Goal: Check status: Check status

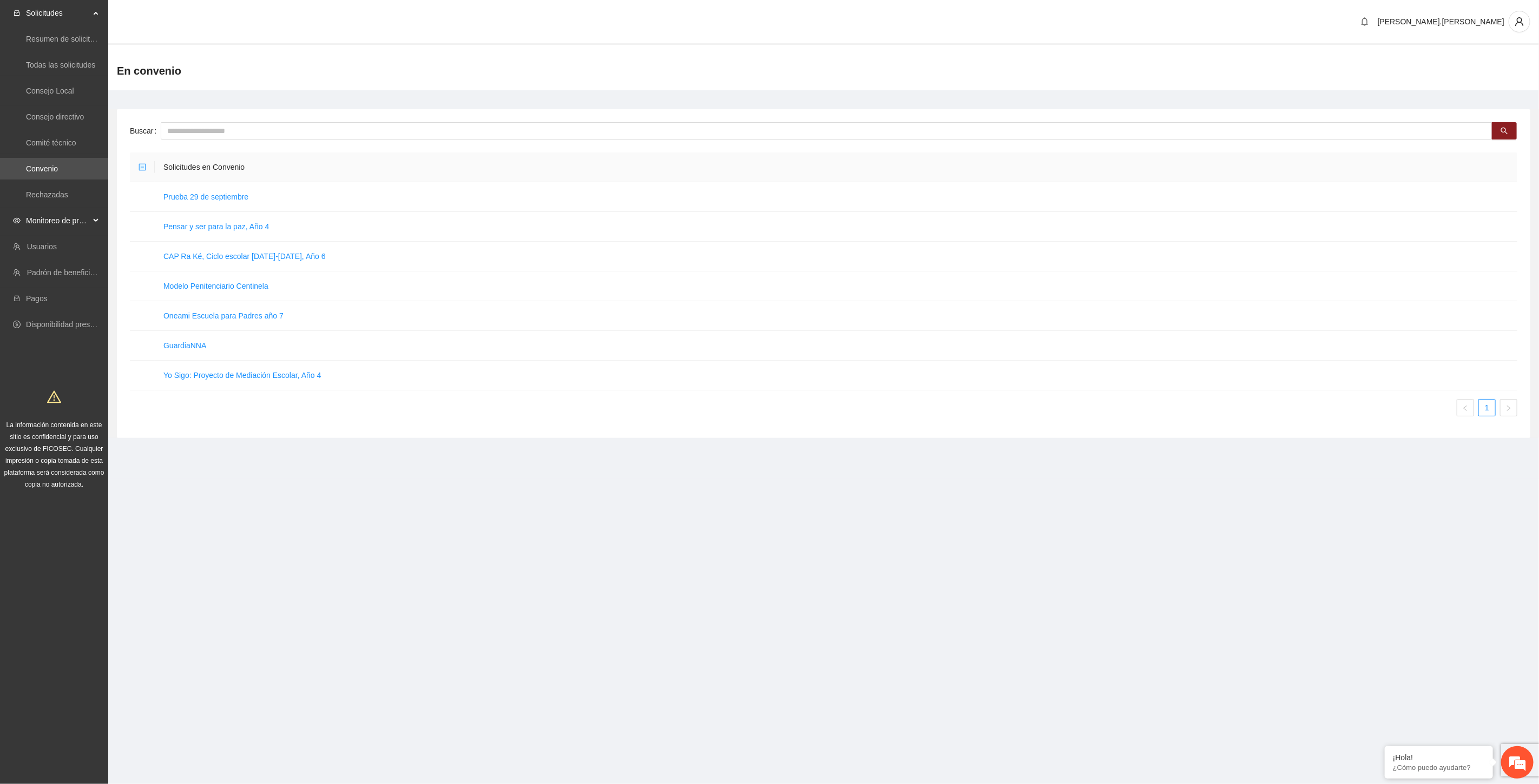
click at [74, 222] on span "Monitoreo de proyectos" at bounding box center [58, 221] width 64 height 22
click at [51, 301] on link "Activos" at bounding box center [38, 298] width 24 height 9
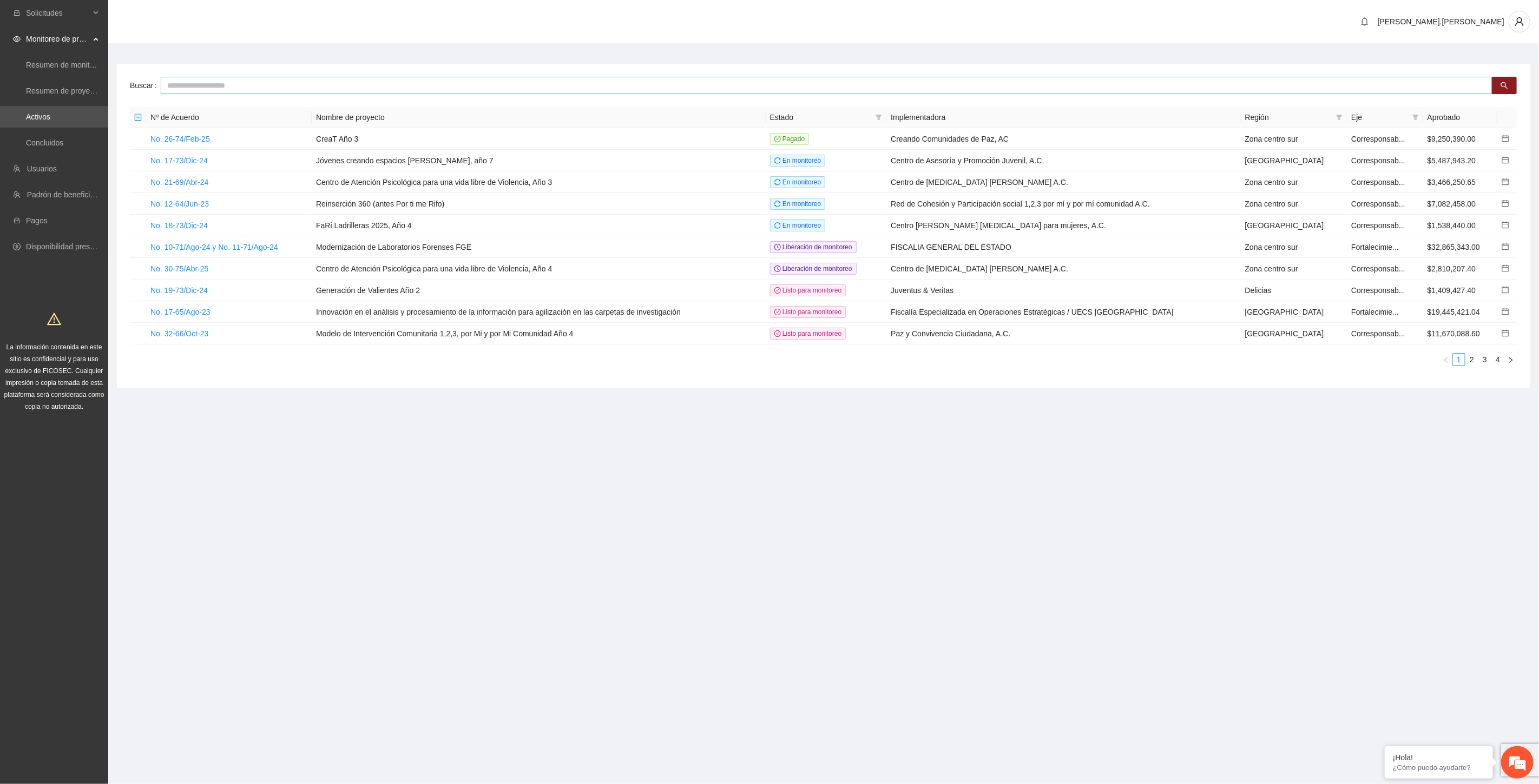
click at [350, 88] on input "text" at bounding box center [826, 85] width 1332 height 17
type input "******"
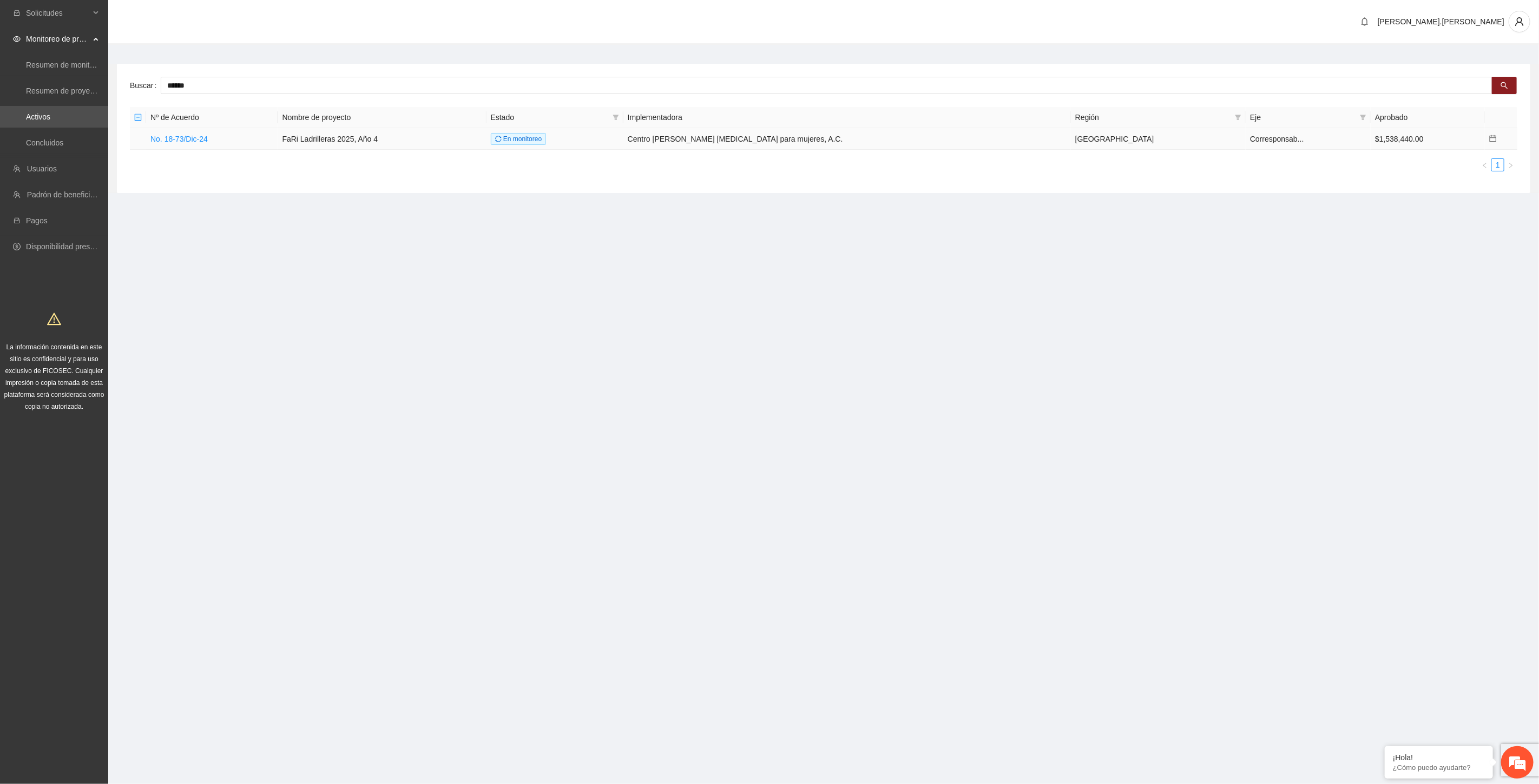
click at [162, 144] on td "No. 18-73/Dic-24" at bounding box center [212, 139] width 131 height 22
click at [165, 140] on link "No. 18-73/Dic-24" at bounding box center [179, 138] width 58 height 9
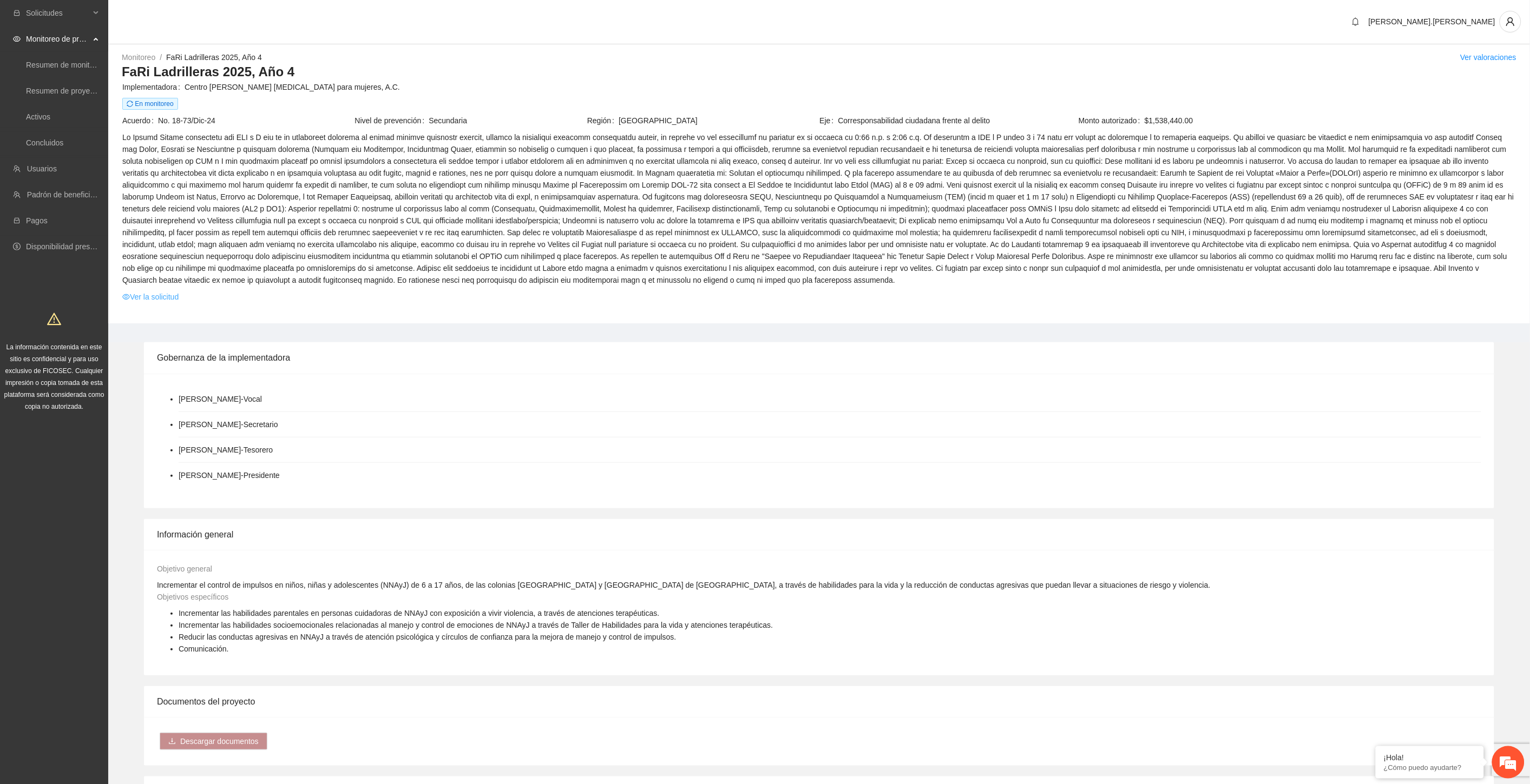
click at [165, 295] on link "Ver la solicitud" at bounding box center [150, 296] width 57 height 12
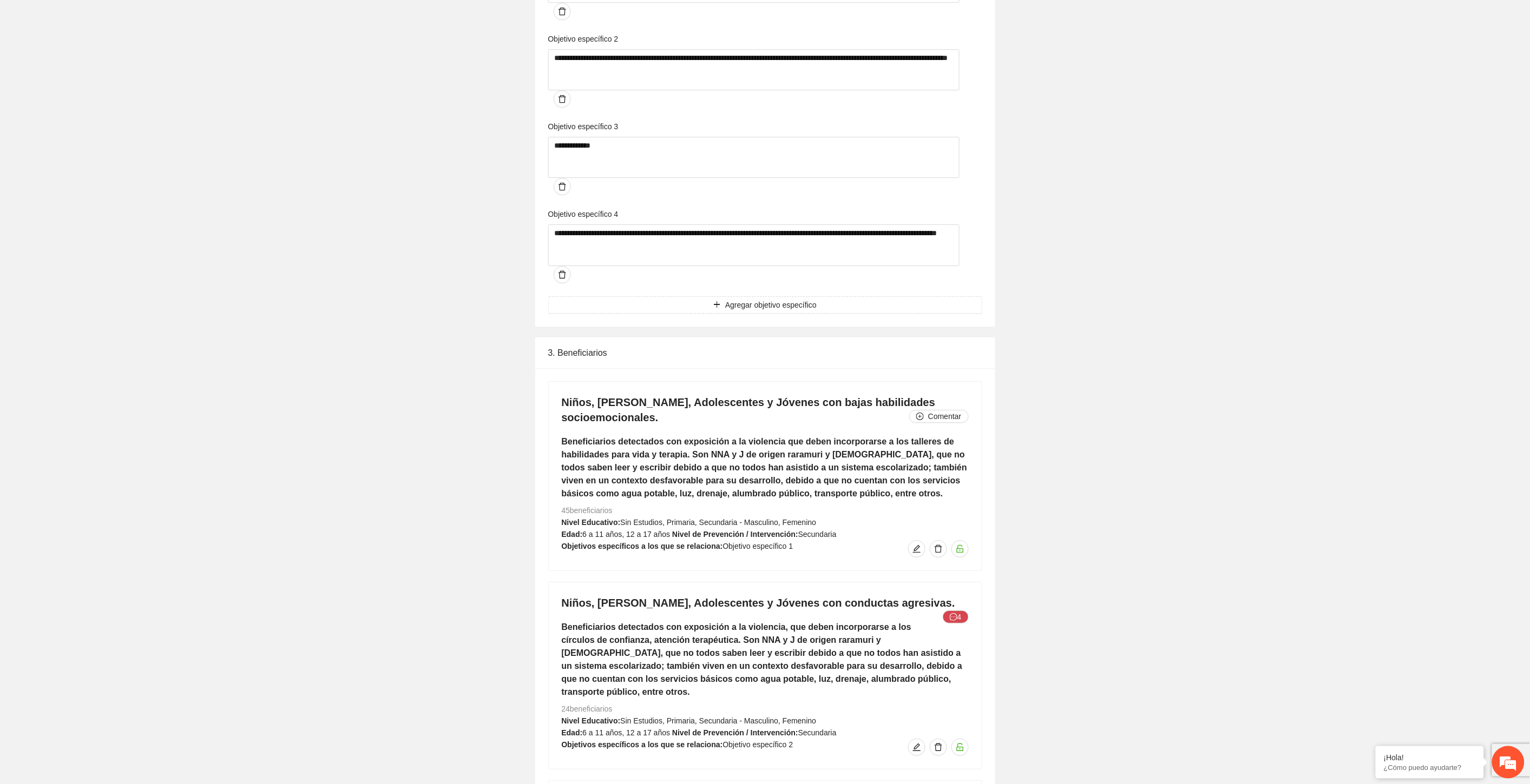
scroll to position [2110, 0]
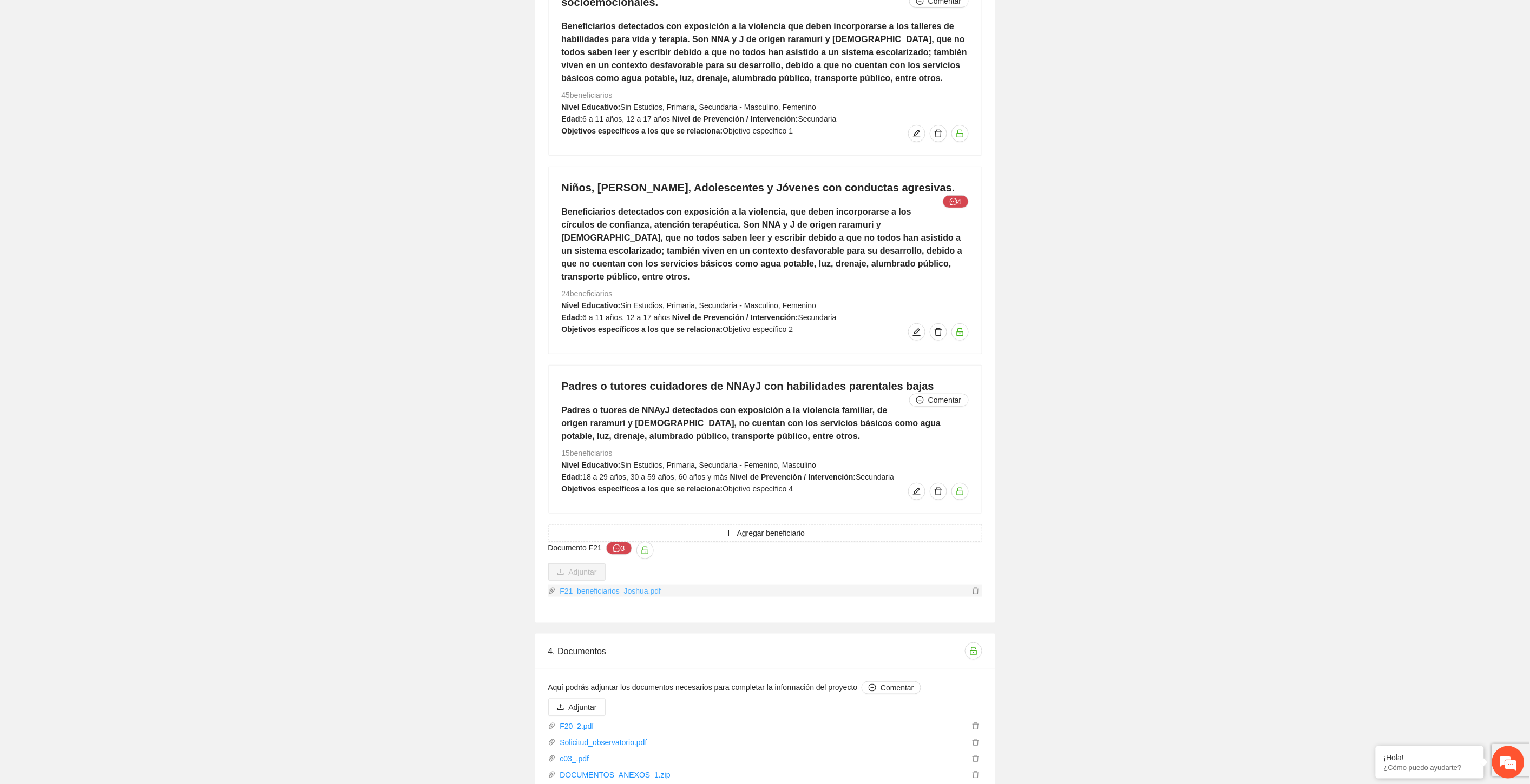
click at [588, 585] on link "F21_beneficiarios_Joshua.pdf" at bounding box center [762, 591] width 413 height 12
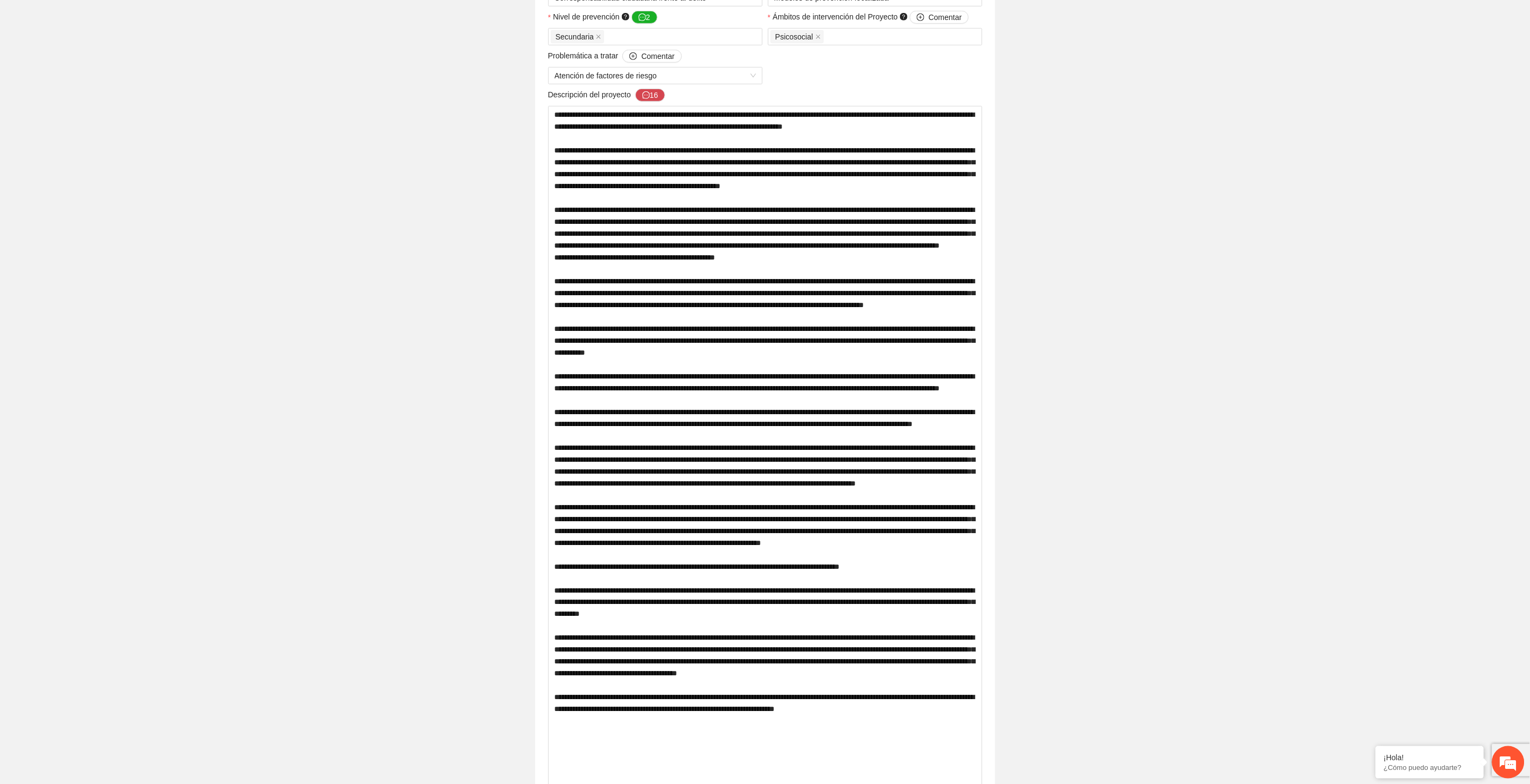
scroll to position [0, 0]
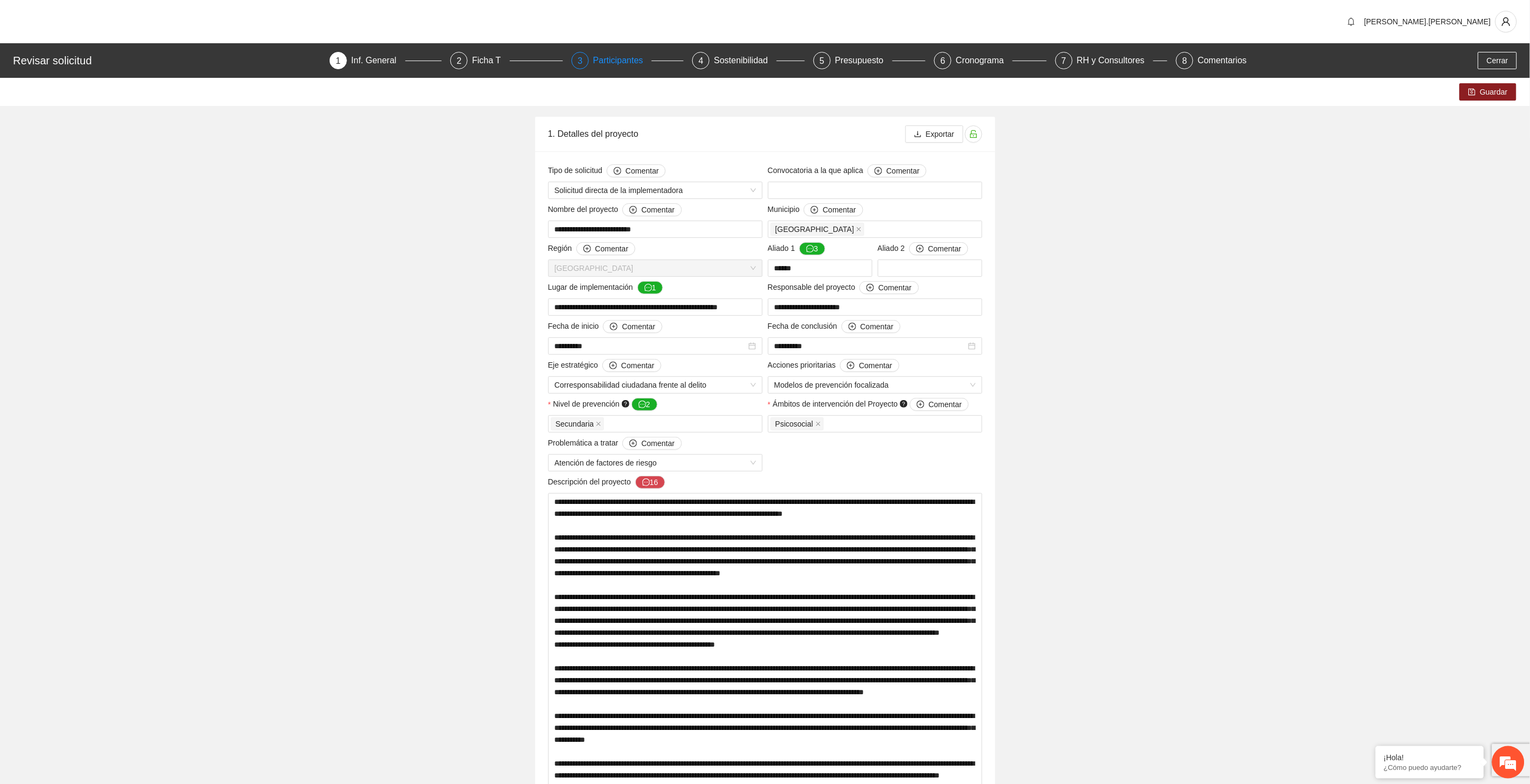
click at [586, 56] on div "3" at bounding box center [579, 60] width 17 height 17
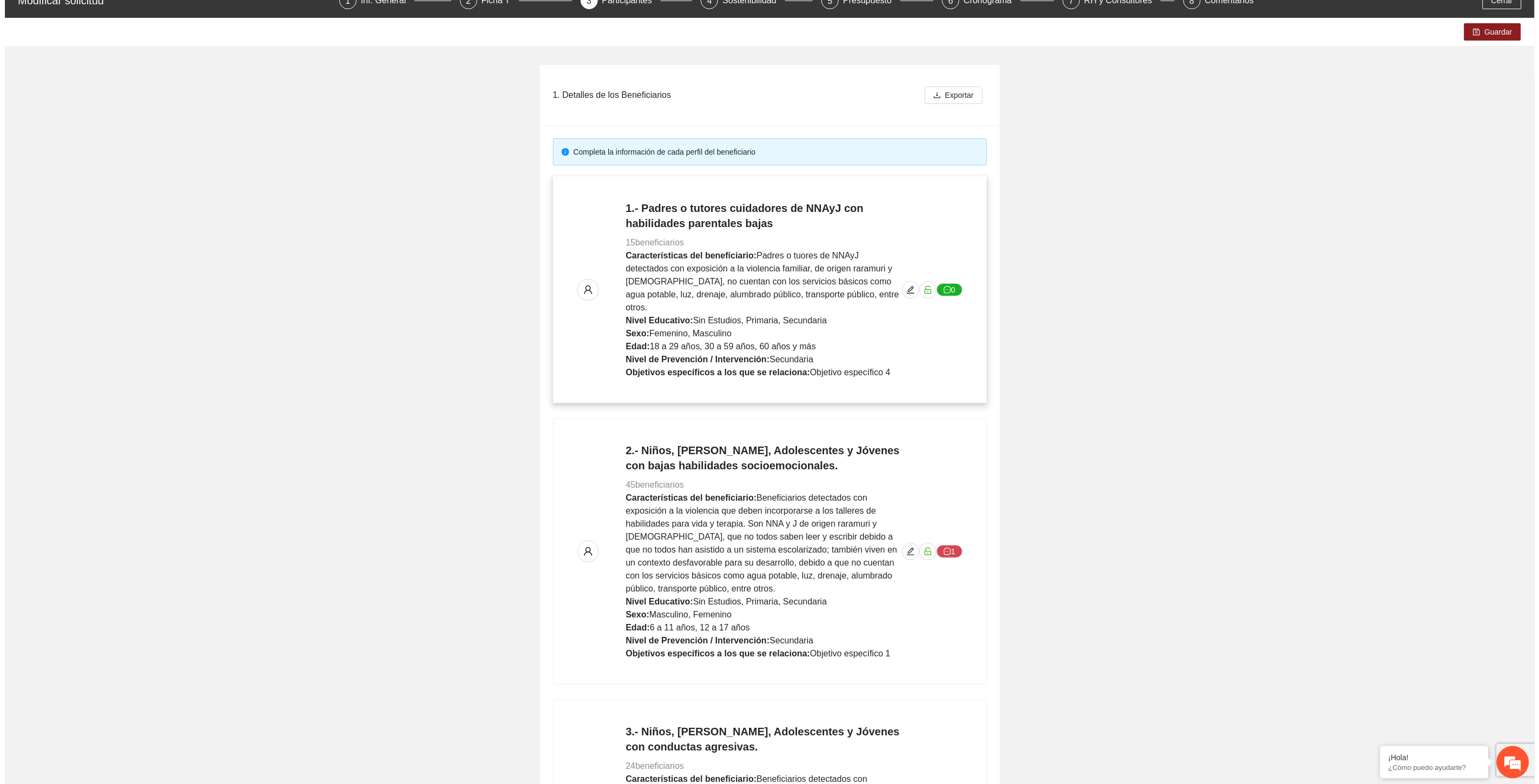
scroll to position [300, 0]
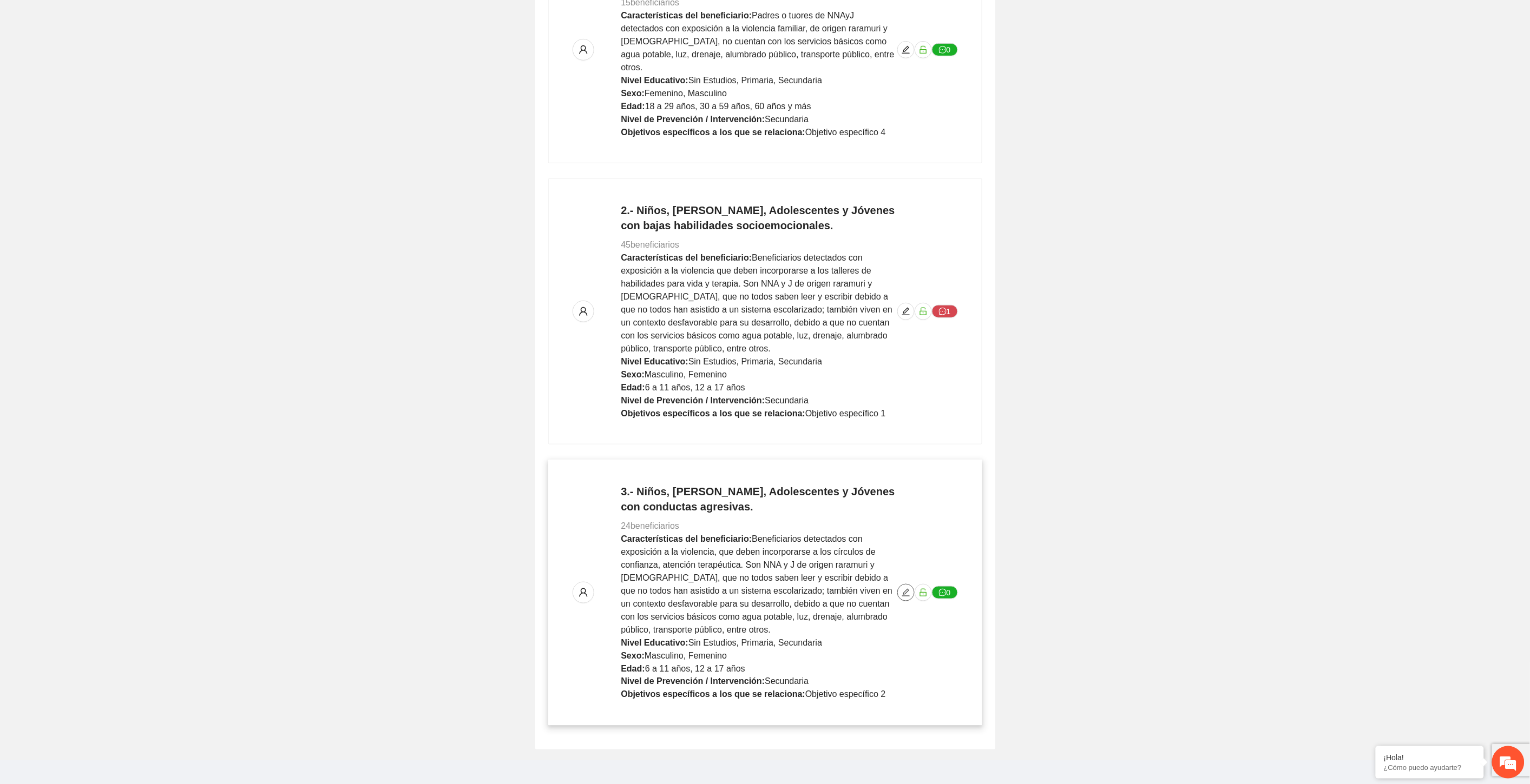
click at [906, 588] on icon "edit" at bounding box center [906, 592] width 9 height 9
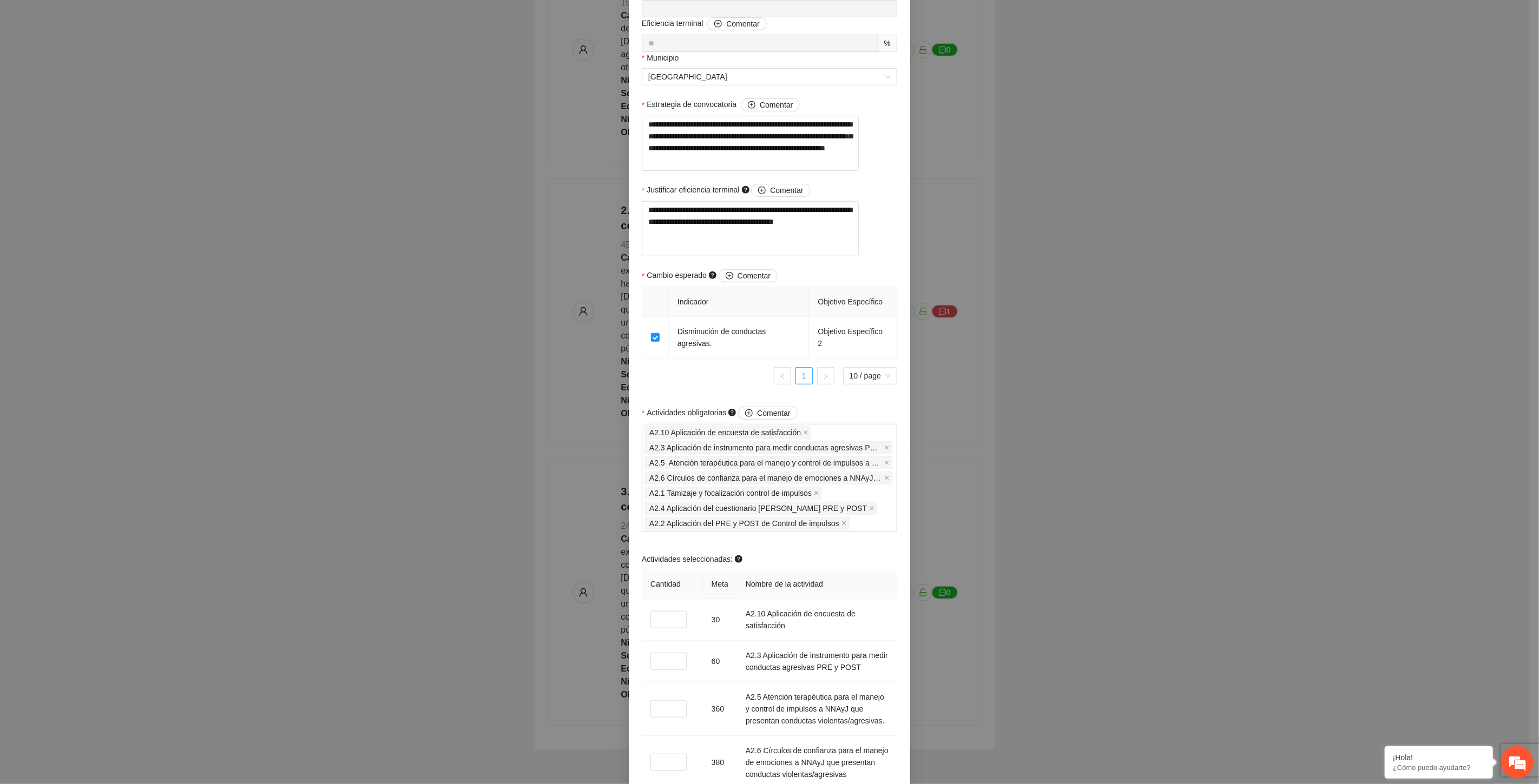
scroll to position [791, 0]
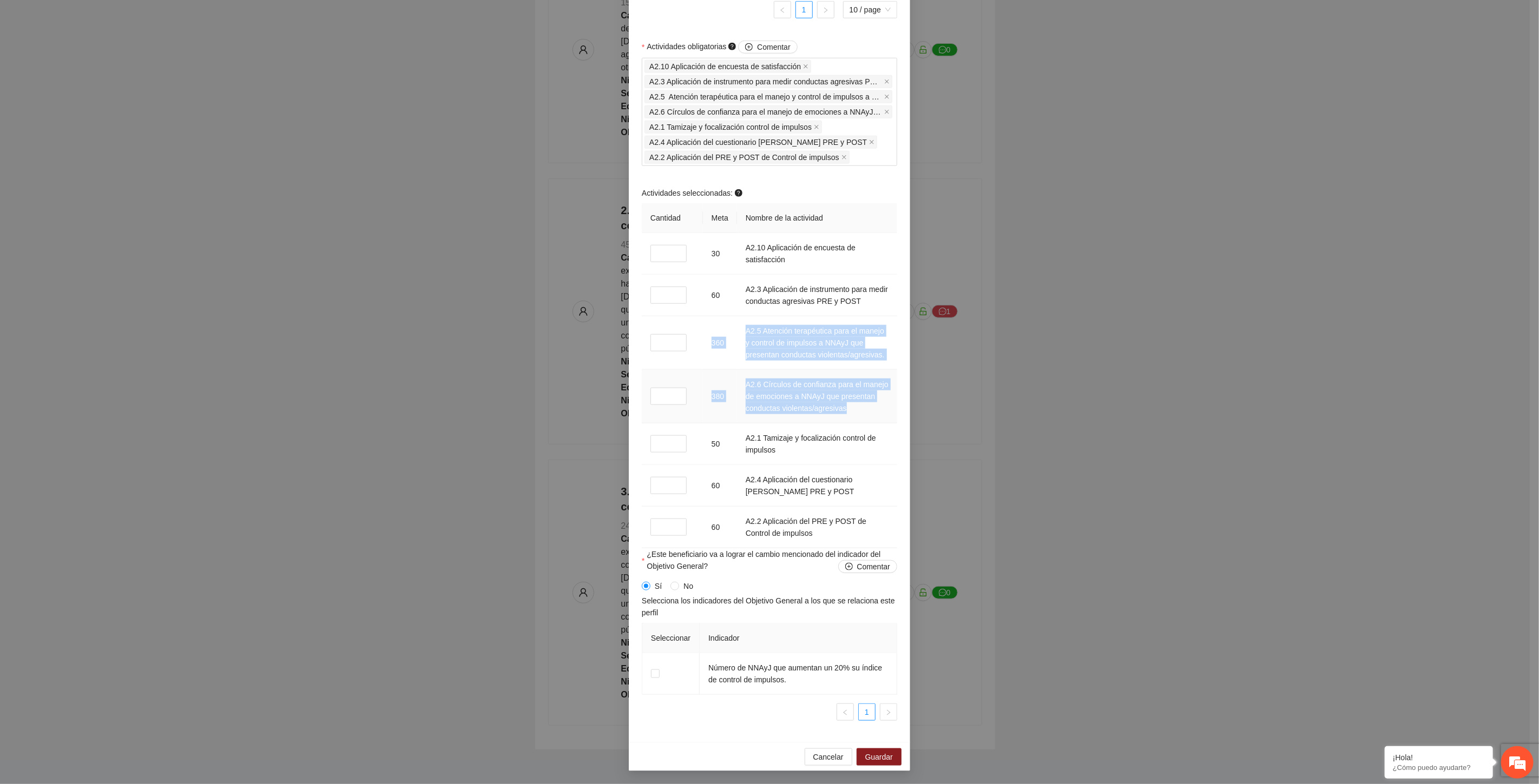
drag, startPoint x: 641, startPoint y: 337, endPoint x: 888, endPoint y: 415, distance: 259.0
click at [888, 415] on tbody "* 30 A2.10 Aplicación de encuesta de satisfacción * 60 A2.3 Aplicación de instr…" at bounding box center [770, 390] width 256 height 315
